Goal: Task Accomplishment & Management: Use online tool/utility

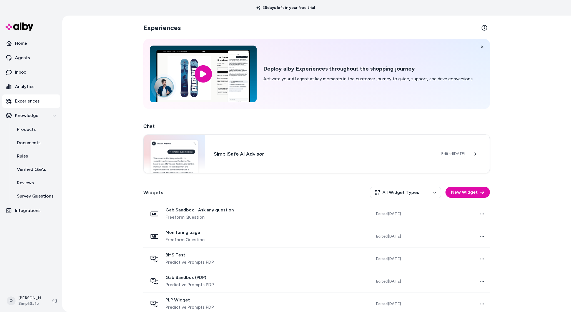
scroll to position [315, 0]
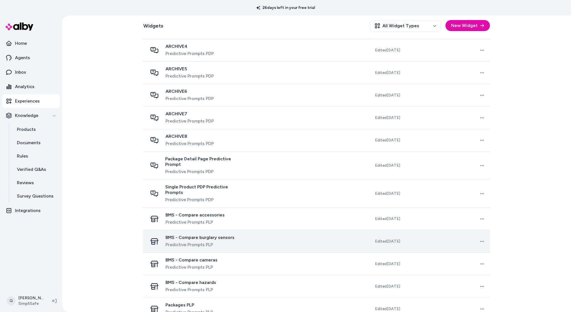
scroll to position [232, 0]
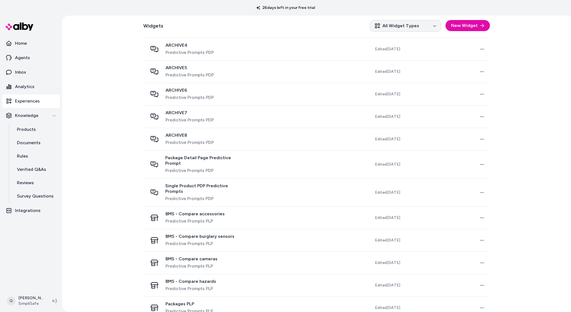
click at [439, 25] on html "26 days left in your free trial Home Agents Inbox Analytics Experiences Knowled…" at bounding box center [285, 156] width 571 height 312
click at [524, 49] on html "26 days left in your free trial Home Agents Inbox Analytics Experiences Knowled…" at bounding box center [285, 156] width 571 height 312
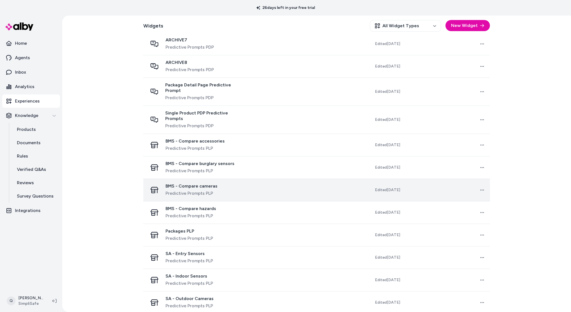
scroll to position [325, 0]
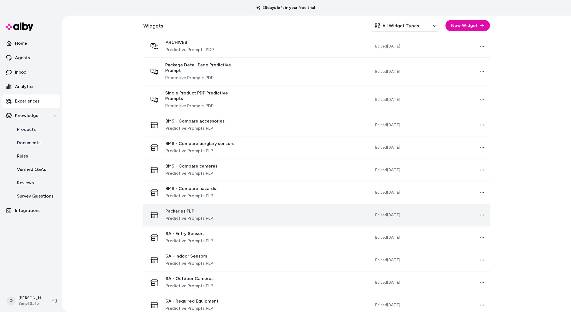
click at [243, 208] on div "Packages PLP Predictive Prompts PLP" at bounding box center [197, 214] width 98 height 13
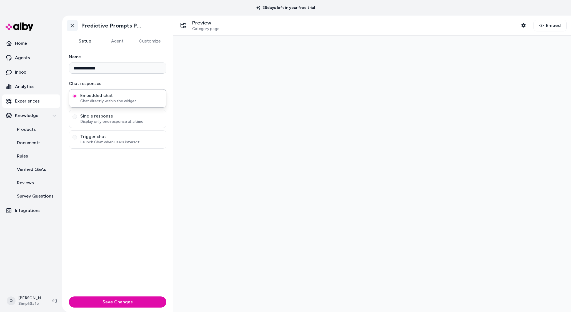
click at [69, 25] on link "Go back" at bounding box center [72, 25] width 11 height 11
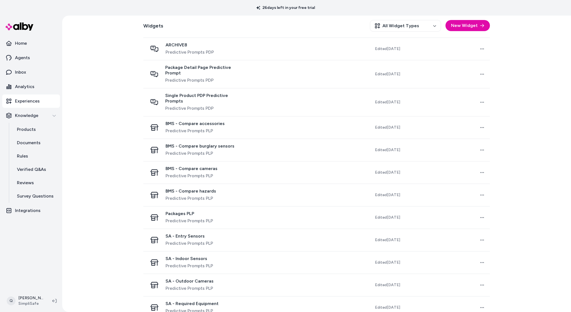
scroll to position [366, 0]
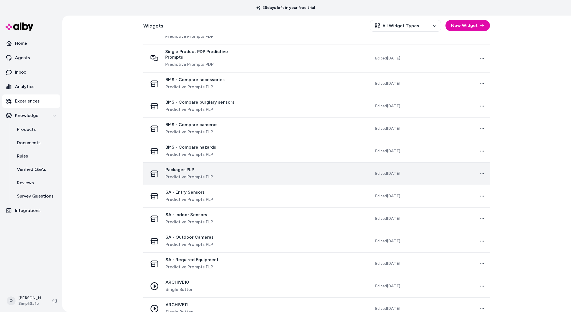
click at [184, 174] on span "Predictive Prompts PLP" at bounding box center [190, 177] width 48 height 7
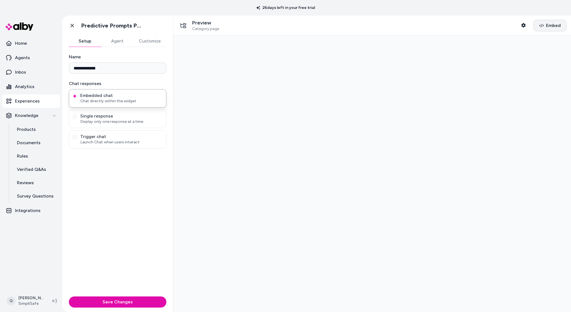
click at [551, 26] on span "Embed" at bounding box center [553, 25] width 15 height 7
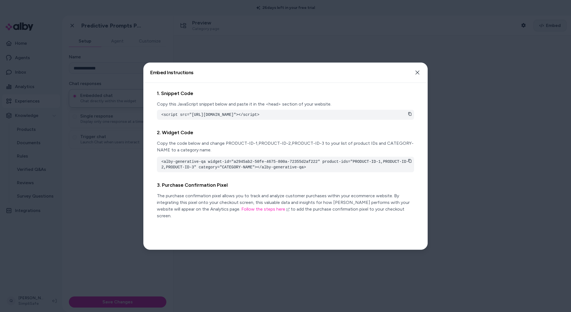
click at [551, 26] on div at bounding box center [285, 156] width 571 height 312
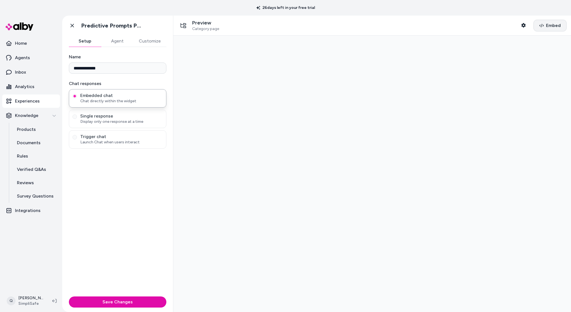
click at [551, 26] on span "Embed" at bounding box center [553, 25] width 15 height 7
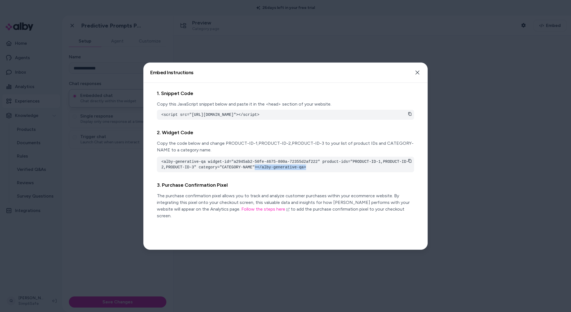
drag, startPoint x: 255, startPoint y: 172, endPoint x: 328, endPoint y: 174, distance: 72.8
click at [328, 170] on pre "<alby-generative-qa widget-id="a2945ab2-50fe-4675-800a-72355d2af222" product-id…" at bounding box center [285, 164] width 248 height 11
copy pre "></alby-generative-qa>"
